Goal: Navigation & Orientation: Find specific page/section

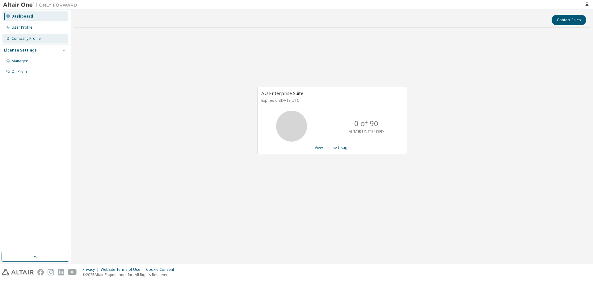
click at [26, 37] on div "Company Profile" at bounding box center [25, 38] width 29 height 5
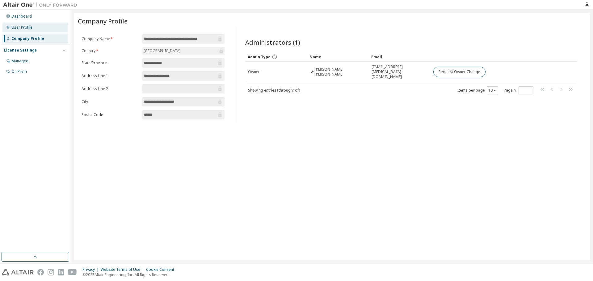
click at [25, 29] on div "User Profile" at bounding box center [21, 27] width 21 height 5
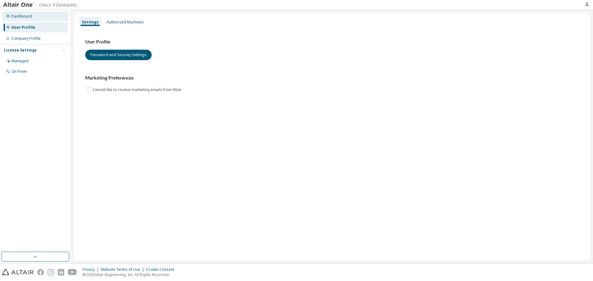
click at [28, 19] on div "Dashboard" at bounding box center [35, 16] width 66 height 10
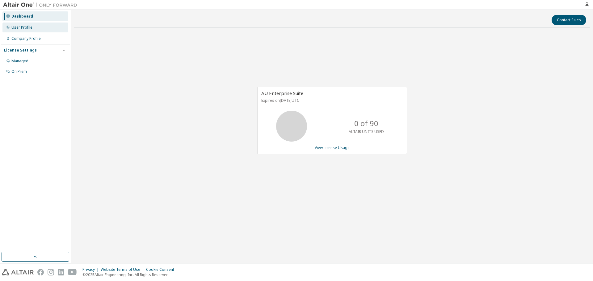
click at [32, 30] on div "User Profile" at bounding box center [35, 28] width 66 height 10
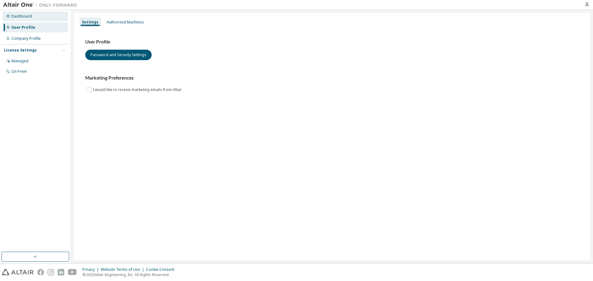
click at [31, 19] on div "Dashboard" at bounding box center [35, 16] width 66 height 10
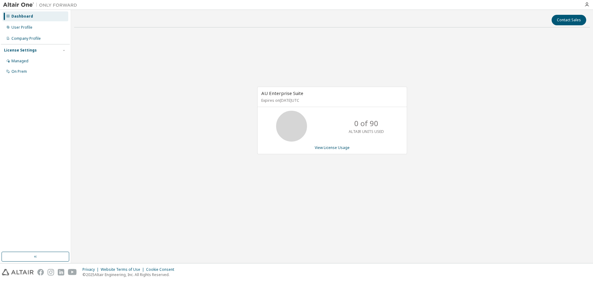
click at [417, 110] on div "AU Enterprise Suite Expires on [DATE] UTC 0 of 90 ALTAIR UNITS USED View Licens…" at bounding box center [332, 123] width 516 height 183
